Goal: Task Accomplishment & Management: Manage account settings

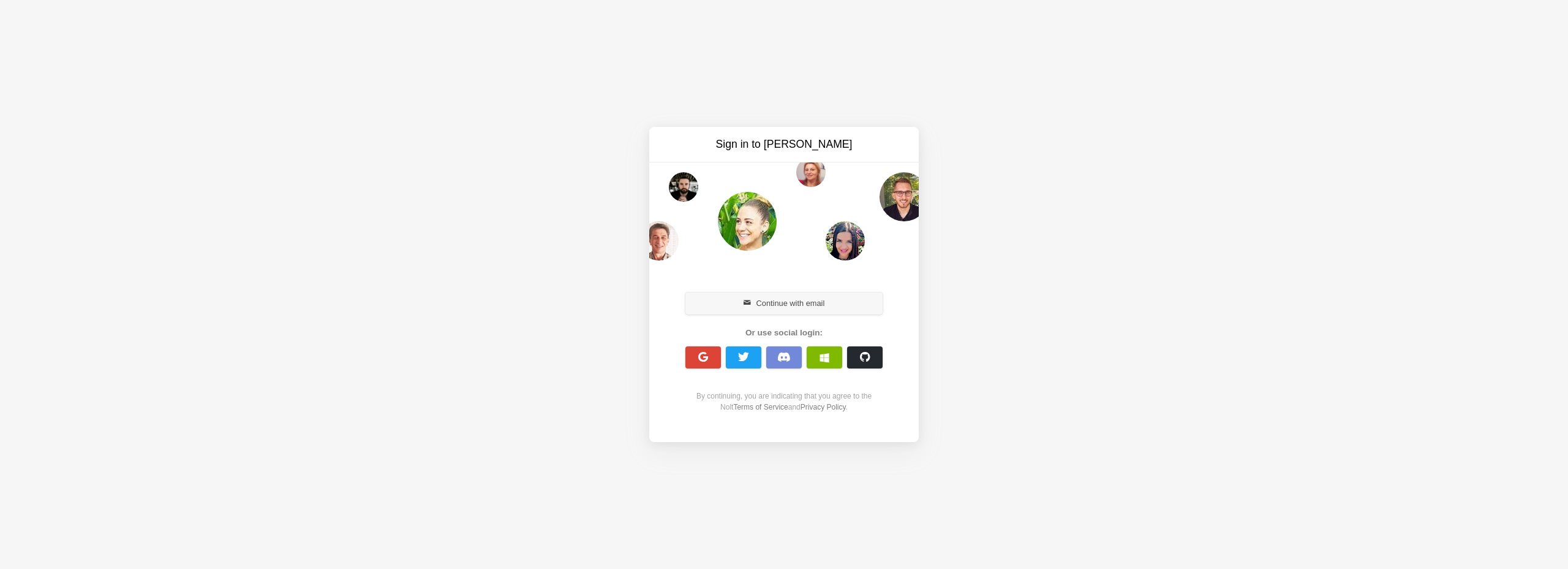
click at [785, 299] on button "Continue with email" at bounding box center [784, 303] width 197 height 22
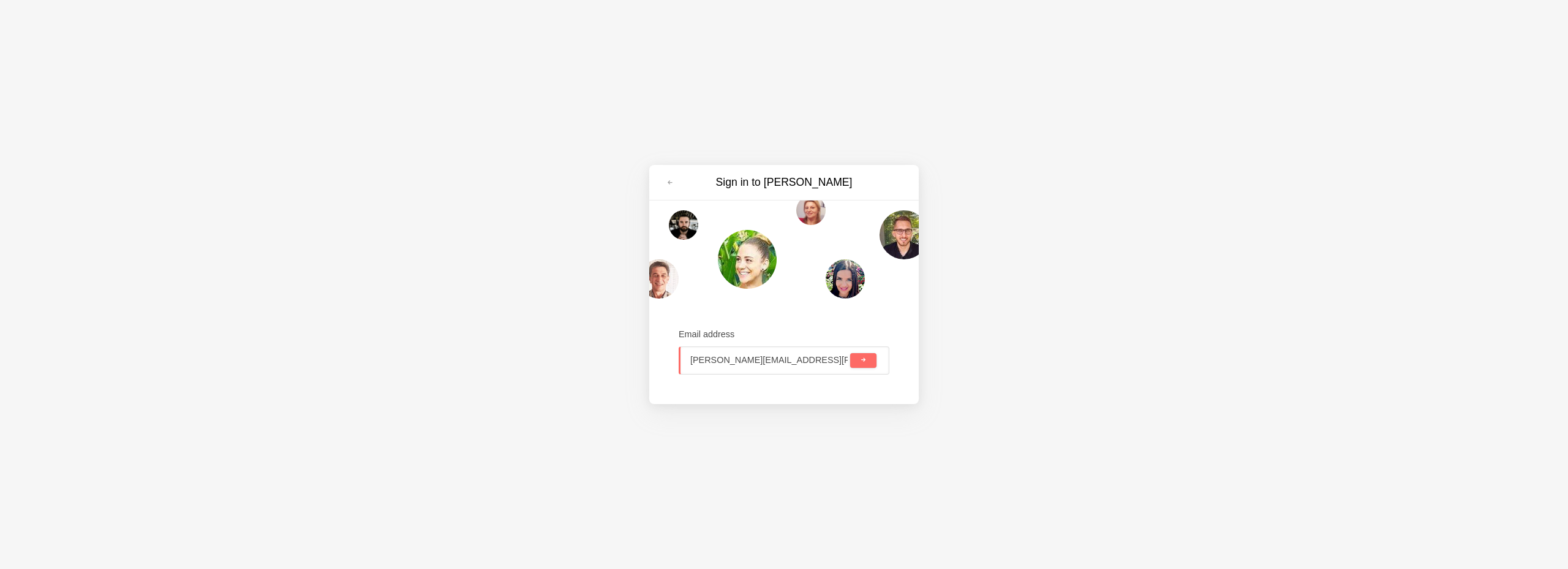
type input "sanket@nolt.io"
click at [850, 353] on button "submit" at bounding box center [863, 360] width 26 height 15
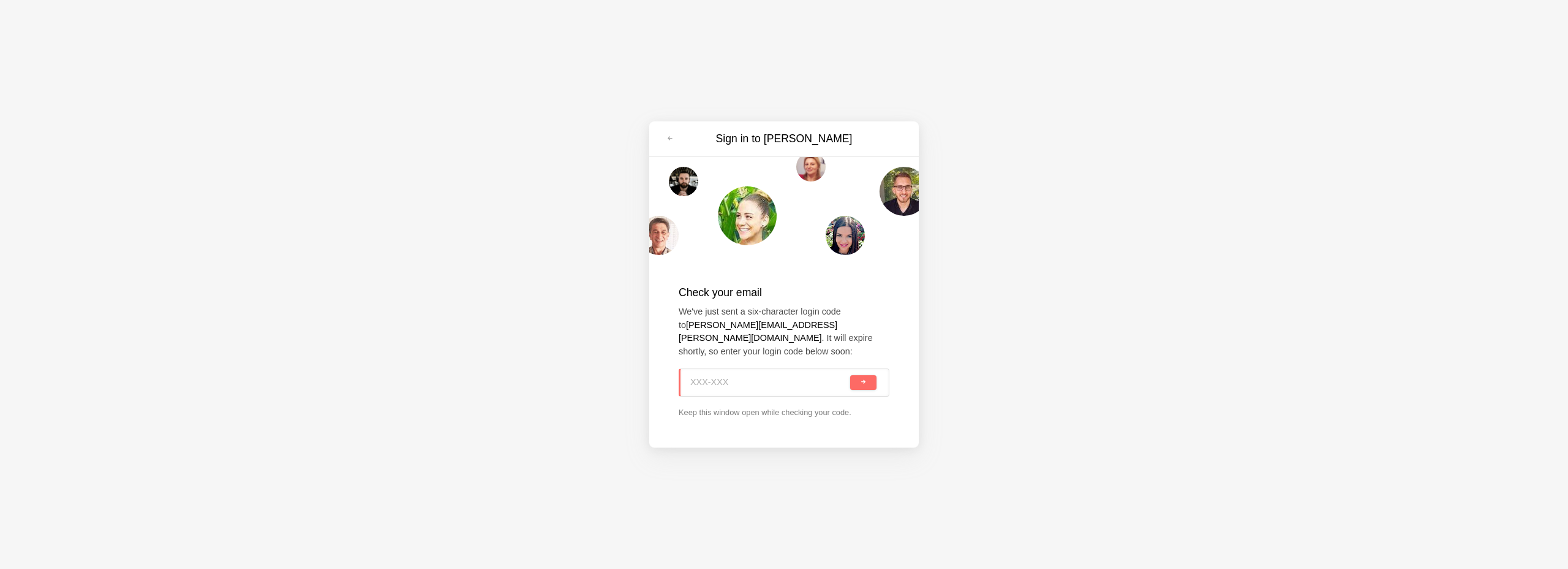
click at [703, 373] on input at bounding box center [769, 382] width 158 height 27
paste input "C2A-TX4"
click at [876, 380] on button "submit" at bounding box center [863, 382] width 26 height 15
type input "C2A-TX4"
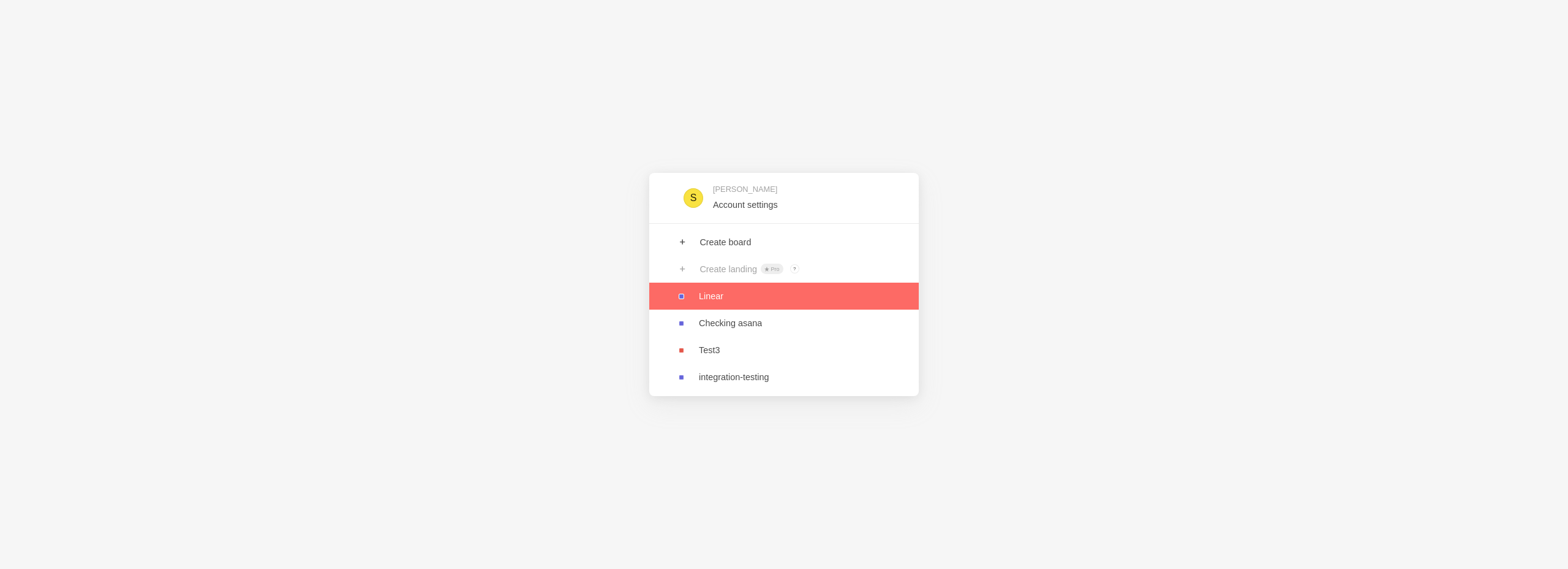
click at [721, 297] on link at bounding box center [784, 296] width 269 height 27
